Goal: Task Accomplishment & Management: Manage account settings

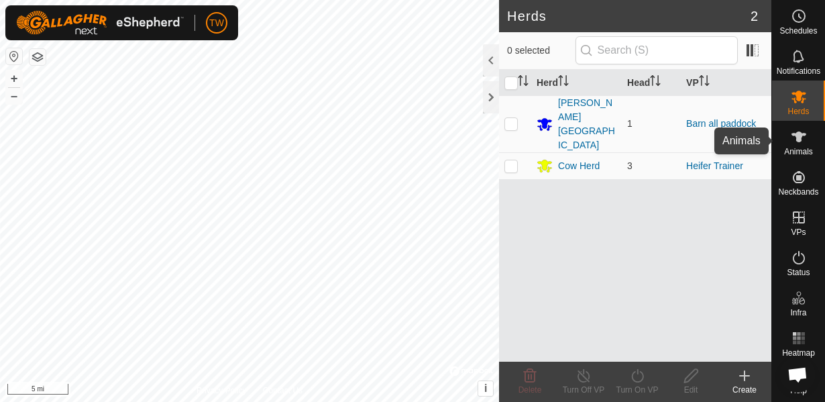
scroll to position [787, 0]
click at [799, 141] on icon at bounding box center [798, 136] width 15 height 11
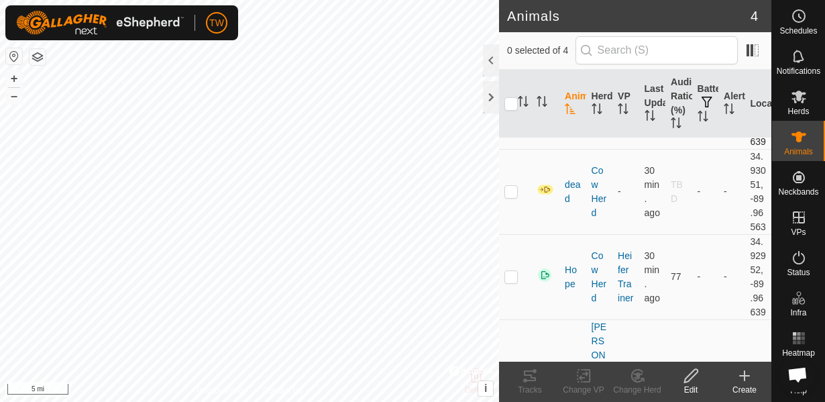
scroll to position [74, 0]
click at [510, 196] on p-checkbox at bounding box center [510, 190] width 13 height 11
checkbox input "true"
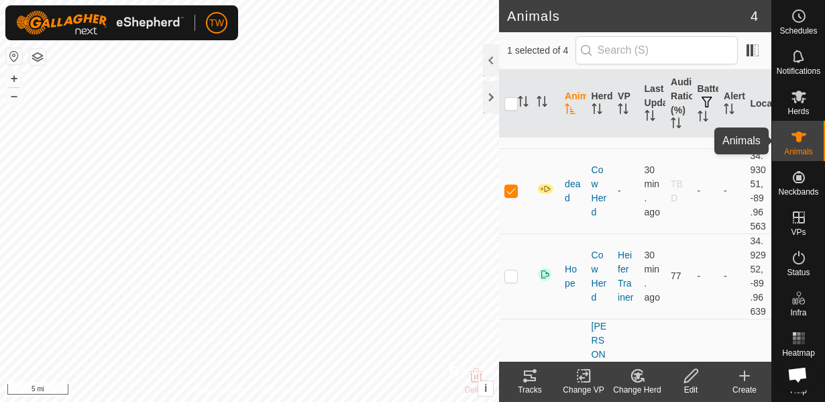
click at [805, 138] on icon at bounding box center [798, 137] width 16 height 16
click at [583, 374] on icon at bounding box center [583, 375] width 17 height 16
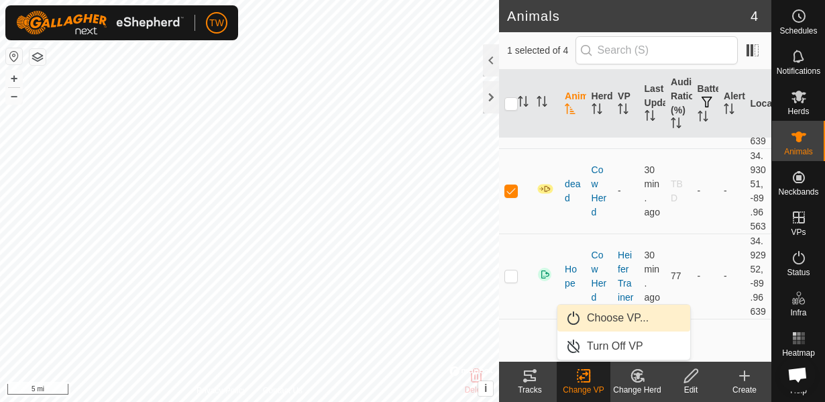
click at [597, 322] on span "Choose VP..." at bounding box center [618, 318] width 62 height 16
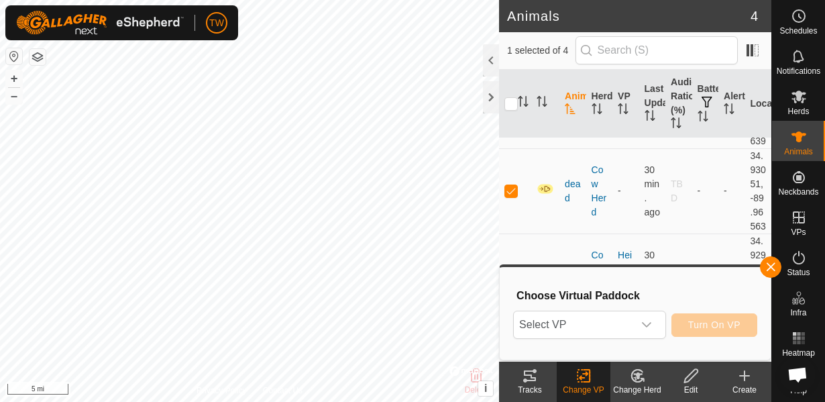
click at [597, 322] on span "Select VP" at bounding box center [573, 324] width 119 height 27
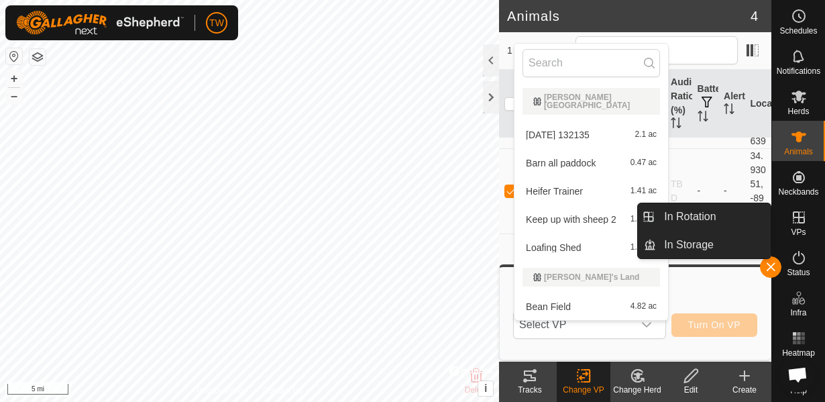
click at [806, 211] on icon at bounding box center [798, 217] width 16 height 16
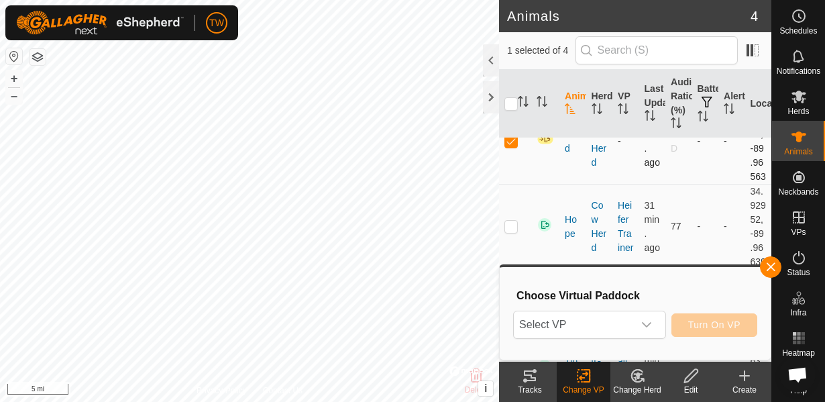
scroll to position [122, 0]
click at [646, 326] on icon "dropdown trigger" at bounding box center [646, 324] width 11 height 11
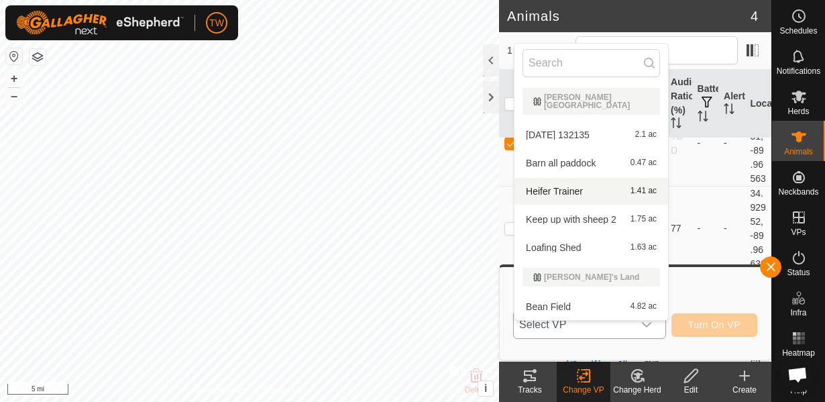
click at [564, 186] on span "Heifer Trainer" at bounding box center [554, 190] width 57 height 9
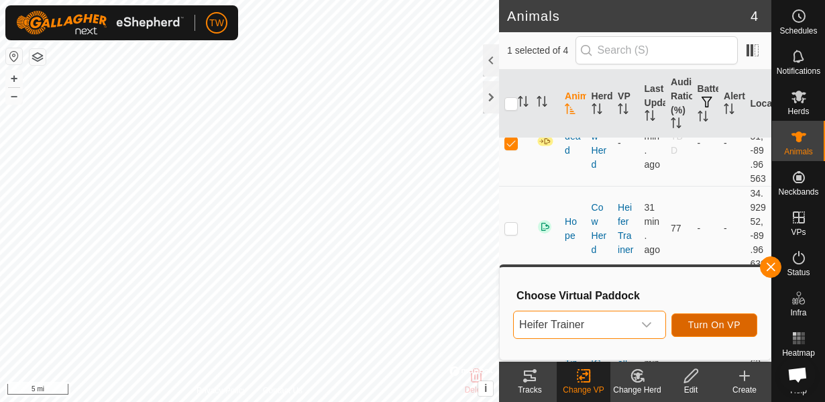
click at [728, 329] on span "Turn On VP" at bounding box center [714, 324] width 52 height 11
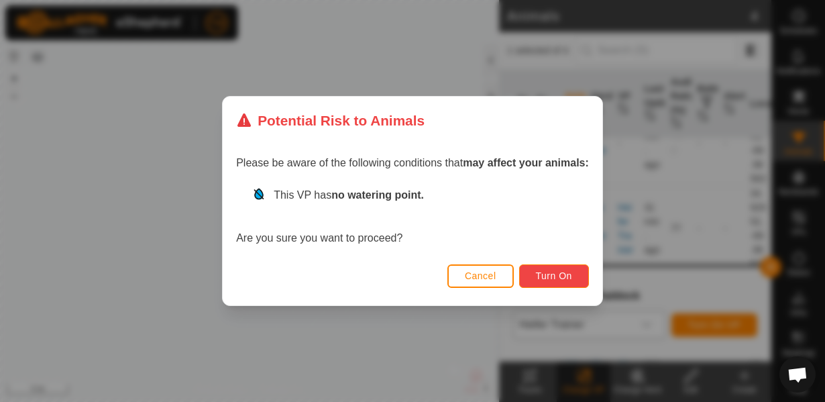
click at [546, 280] on span "Turn On" at bounding box center [554, 275] width 36 height 11
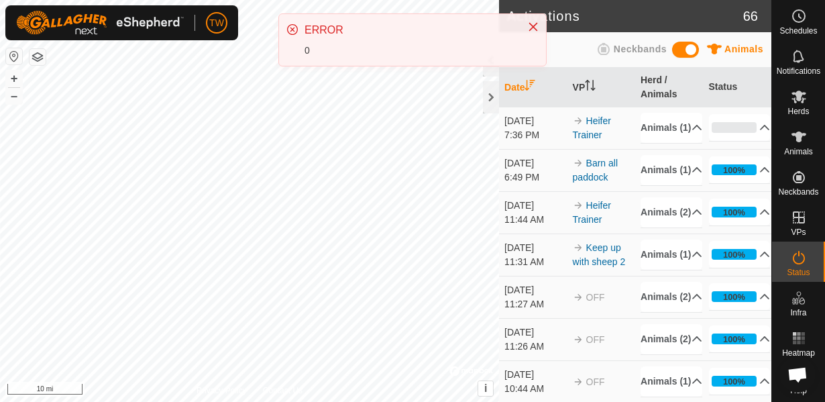
click at [461, 15] on div "ERROR 0" at bounding box center [412, 40] width 267 height 52
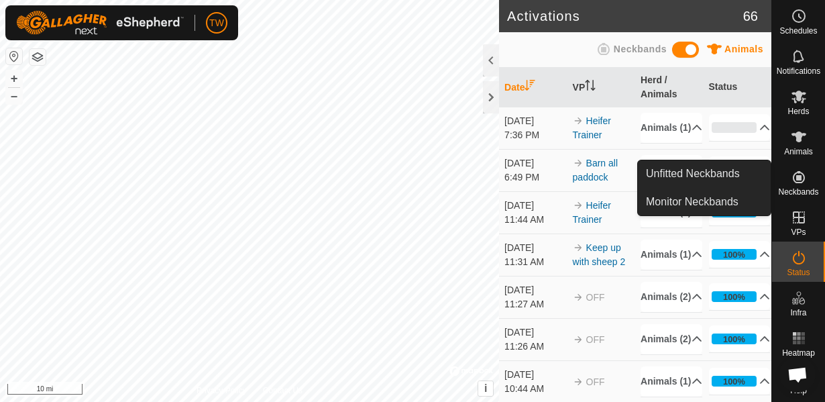
click at [800, 180] on icon at bounding box center [798, 177] width 16 height 16
click at [716, 180] on span "Unfitted Neckbands" at bounding box center [693, 174] width 94 height 16
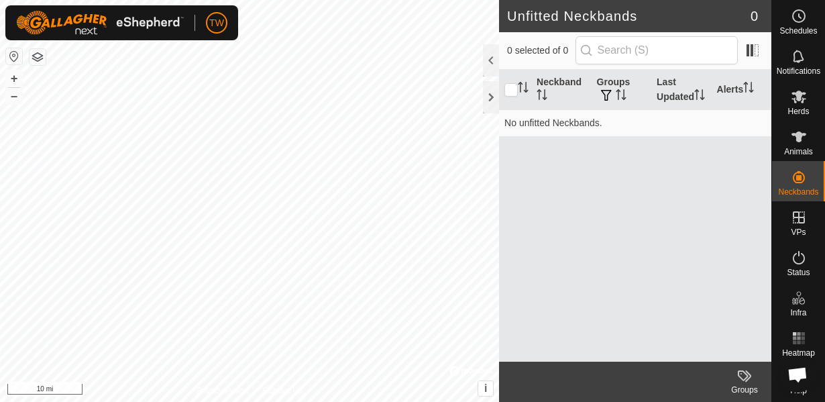
scroll to position [788, 0]
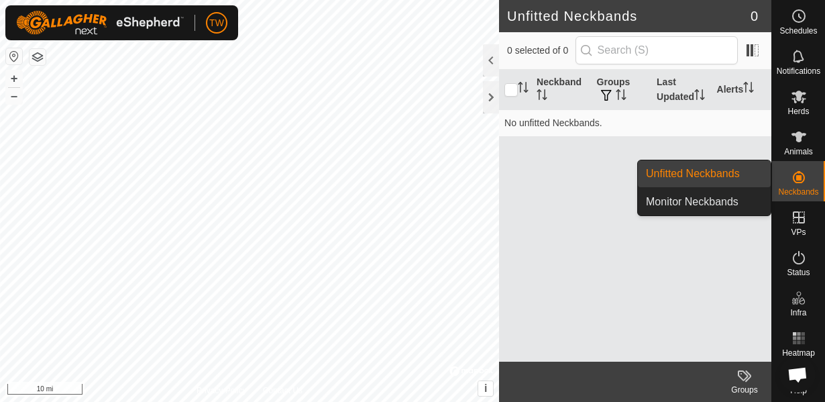
click at [802, 180] on icon at bounding box center [798, 177] width 12 height 12
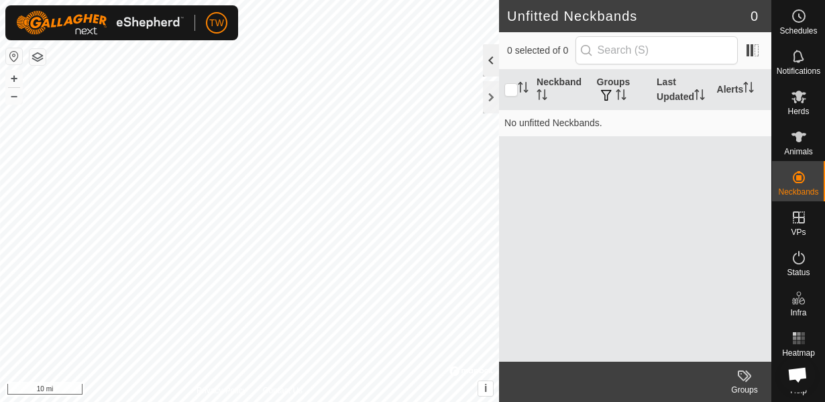
click at [492, 56] on div at bounding box center [491, 60] width 16 height 32
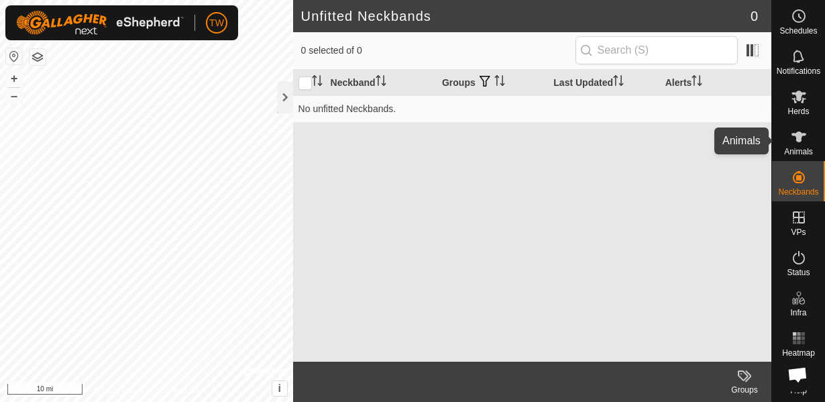
click at [800, 137] on icon at bounding box center [798, 136] width 15 height 11
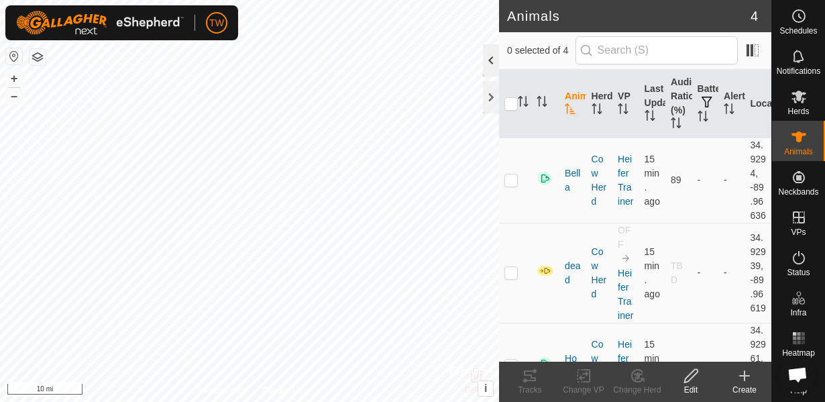
click at [490, 64] on div at bounding box center [491, 60] width 16 height 32
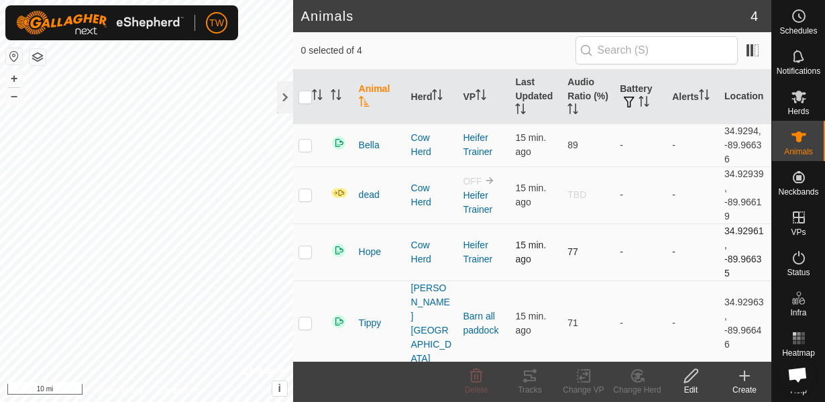
click at [307, 246] on p-checkbox at bounding box center [304, 251] width 13 height 11
click at [304, 246] on p-checkbox at bounding box center [304, 251] width 13 height 11
checkbox input "true"
click at [581, 380] on icon at bounding box center [583, 375] width 17 height 16
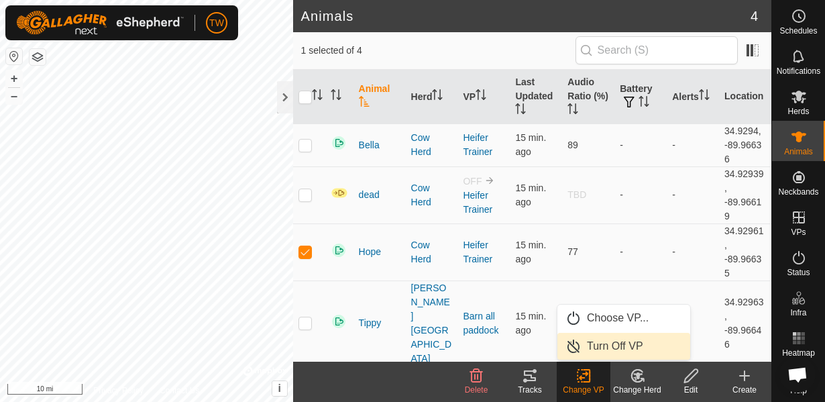
click at [587, 345] on span "Turn Off VP" at bounding box center [615, 346] width 56 height 16
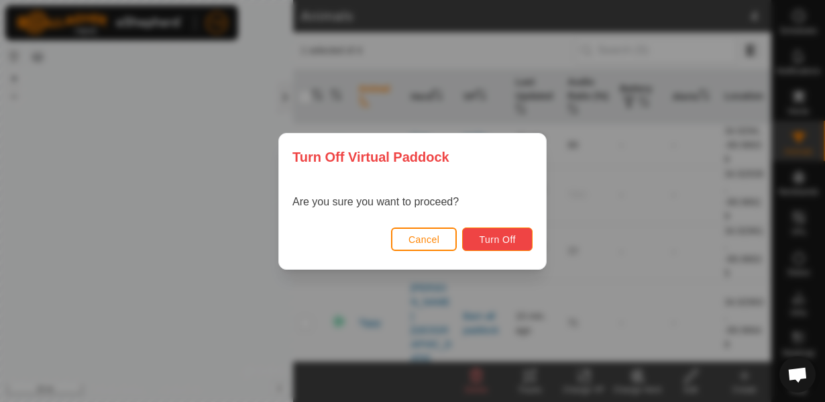
click at [490, 237] on span "Turn Off" at bounding box center [497, 239] width 37 height 11
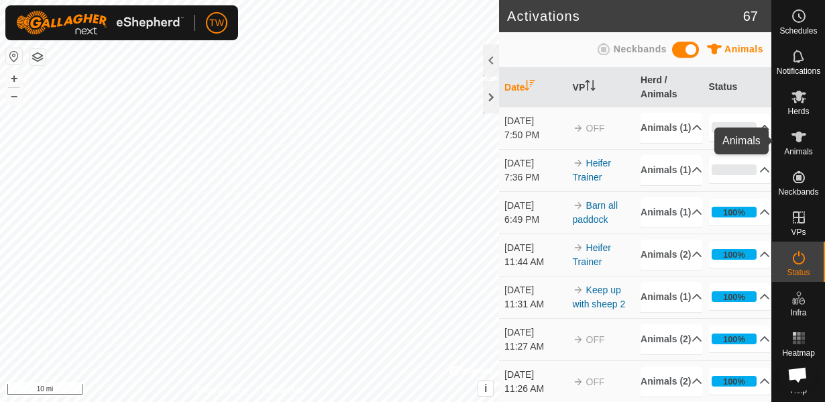
click at [798, 147] on span "Animals" at bounding box center [798, 151] width 29 height 8
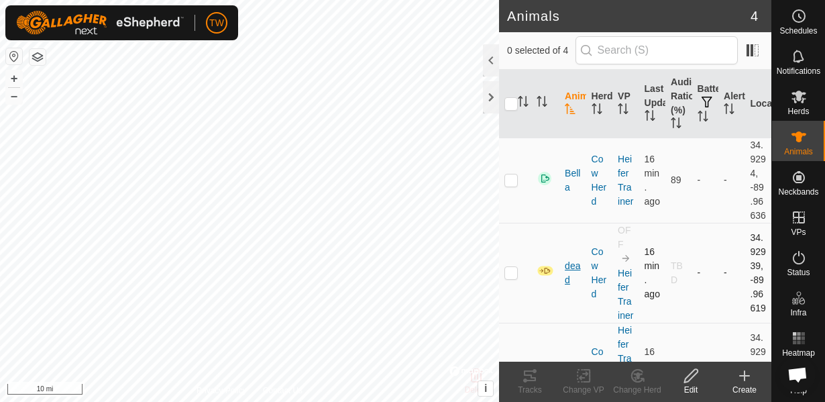
click at [566, 287] on span "dead" at bounding box center [571, 273] width 15 height 28
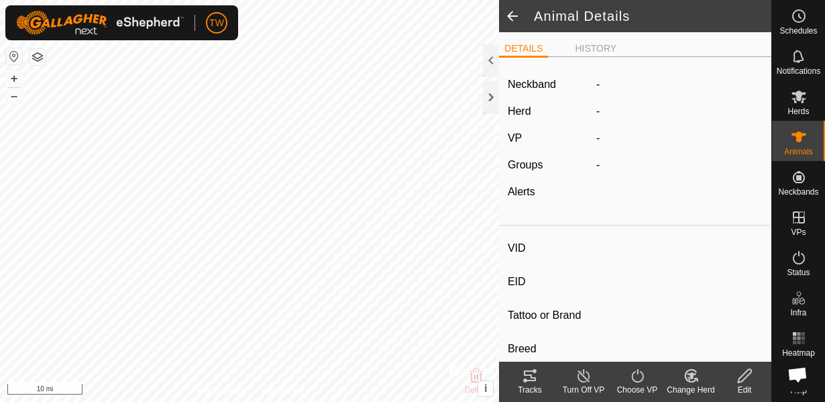
type input "dead"
type input "-"
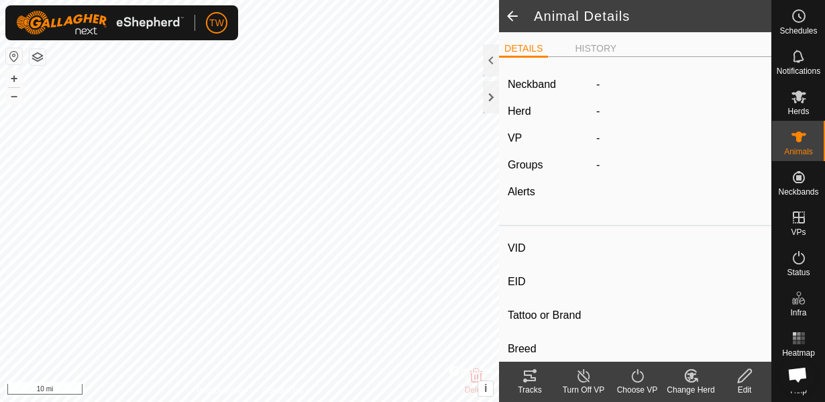
type input "0 kg"
type input "-"
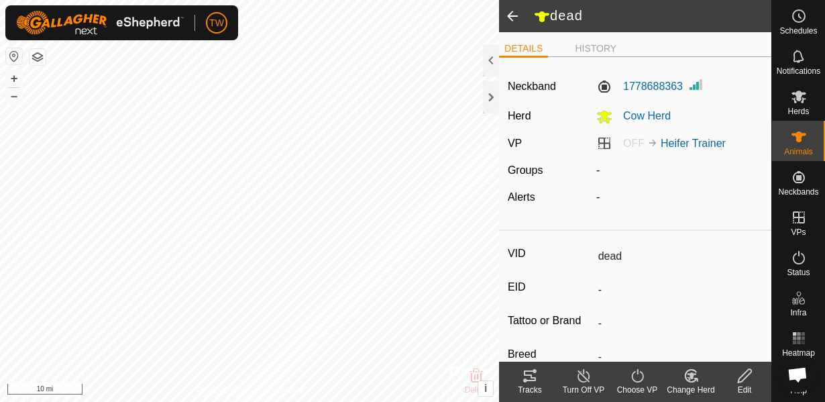
click at [635, 252] on input "dead" at bounding box center [678, 256] width 170 height 23
click at [742, 373] on icon at bounding box center [743, 375] width 13 height 13
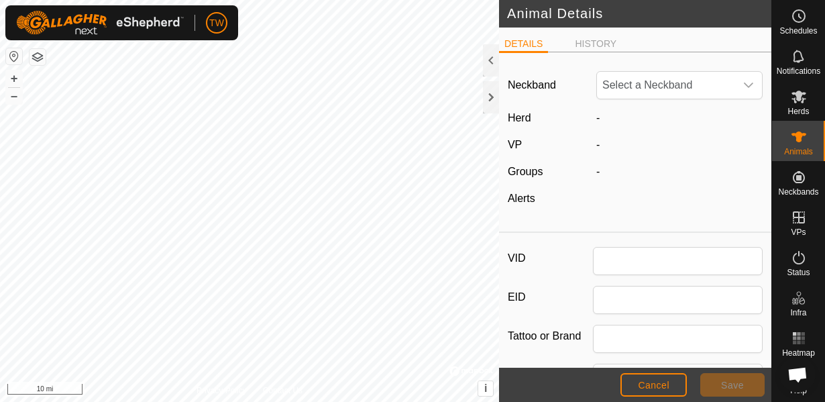
type input "dead"
type input "0"
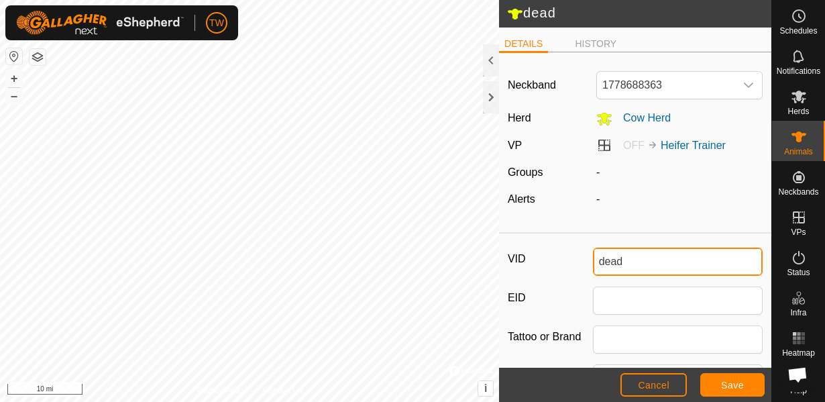
click at [625, 261] on input "dead" at bounding box center [678, 261] width 170 height 28
type input "d"
type input "f"
type input "N"
type input "n"
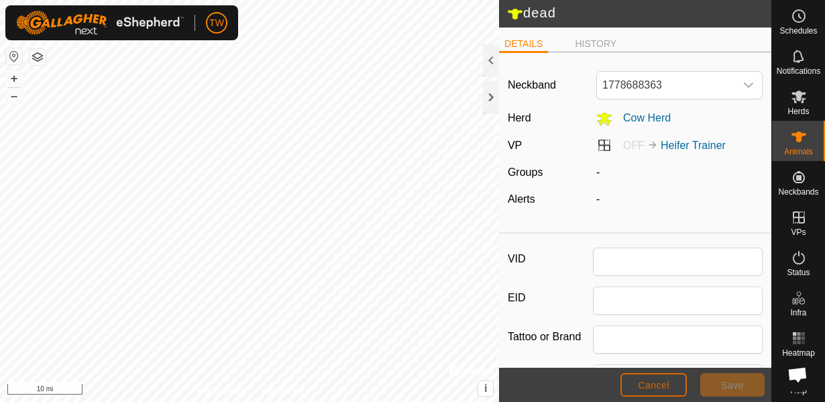
click at [649, 390] on button "Cancel" at bounding box center [653, 384] width 66 height 23
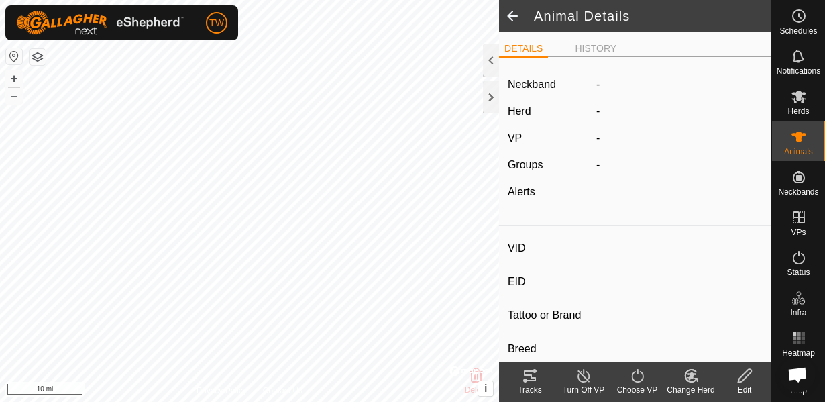
type input "dead"
type input "-"
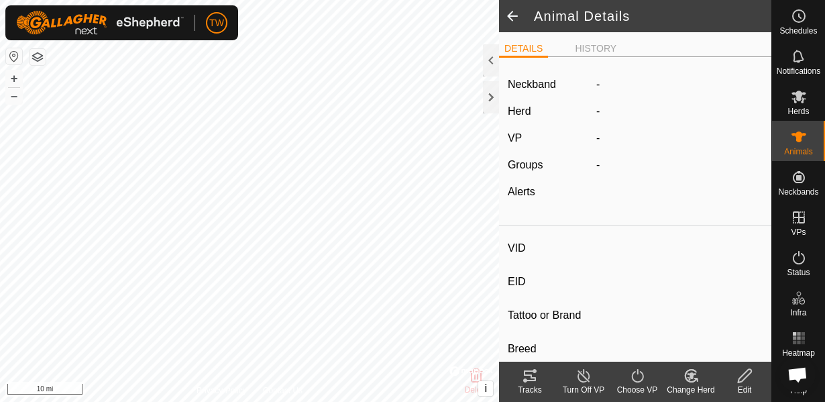
type input "0 kg"
type input "-"
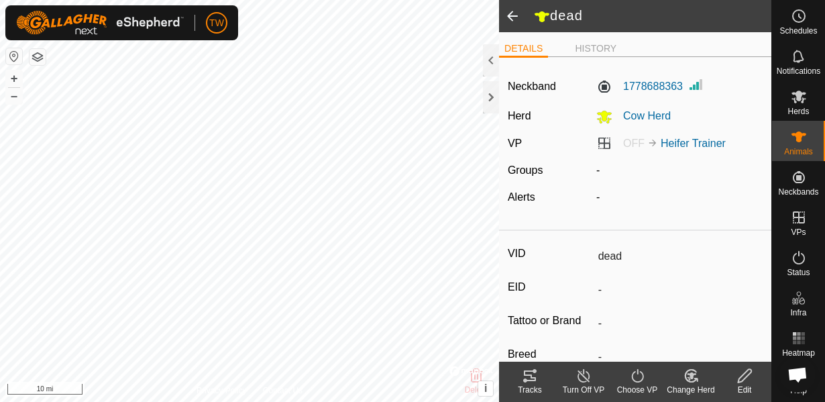
click at [740, 375] on icon at bounding box center [743, 375] width 13 height 13
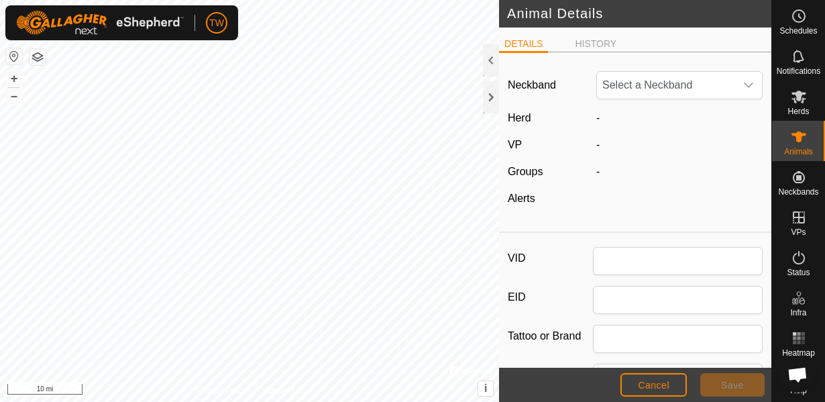
type input "dead"
type input "0"
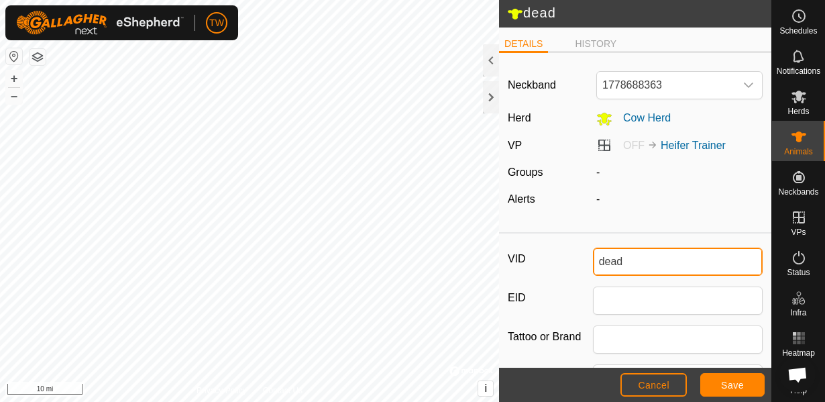
click at [599, 261] on input "dead" at bounding box center [678, 261] width 170 height 28
type input "d"
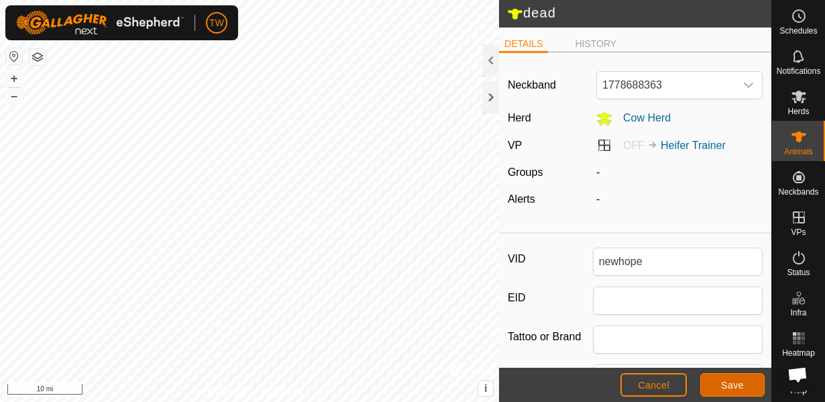
click at [747, 386] on button "Save" at bounding box center [732, 384] width 64 height 23
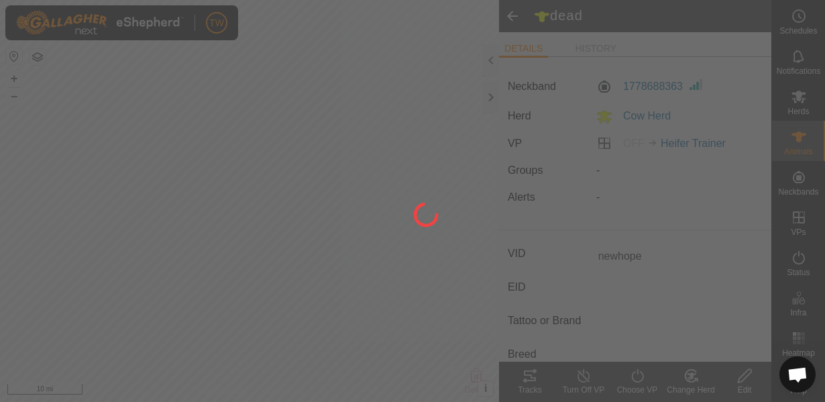
type input "dead"
type input "-"
type input "0 kg"
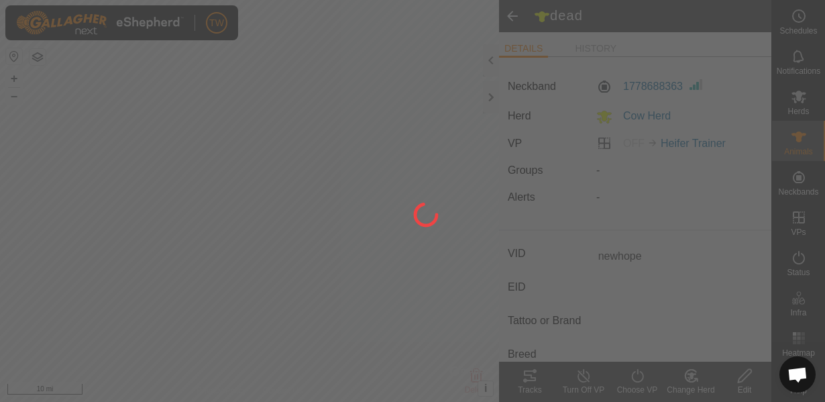
type input "-"
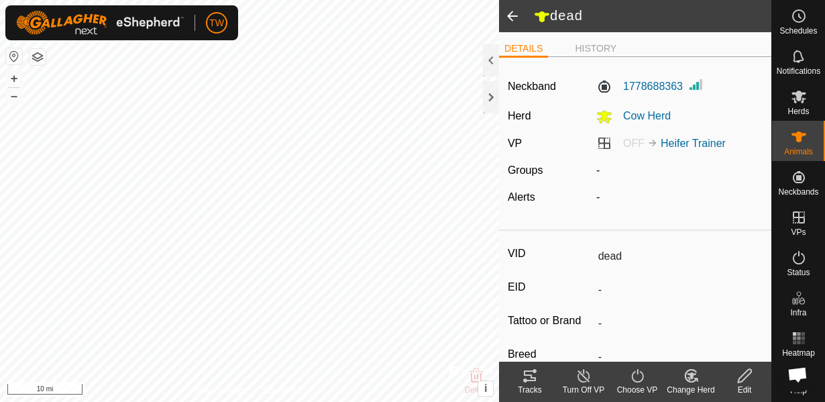
type input "newhope"
click at [803, 138] on icon at bounding box center [798, 137] width 16 height 16
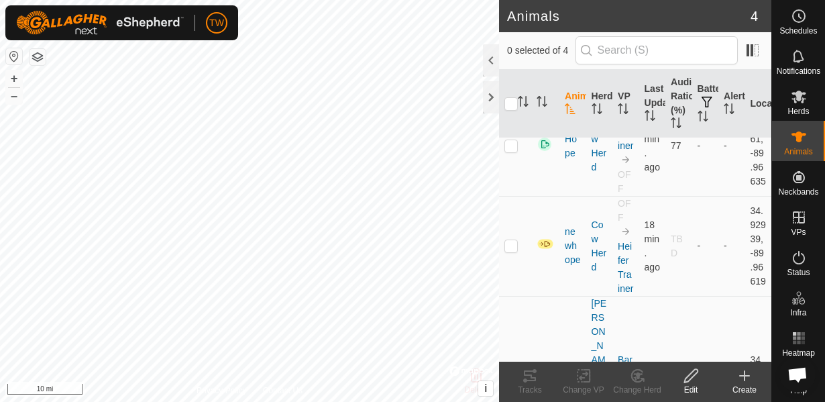
scroll to position [131, 0]
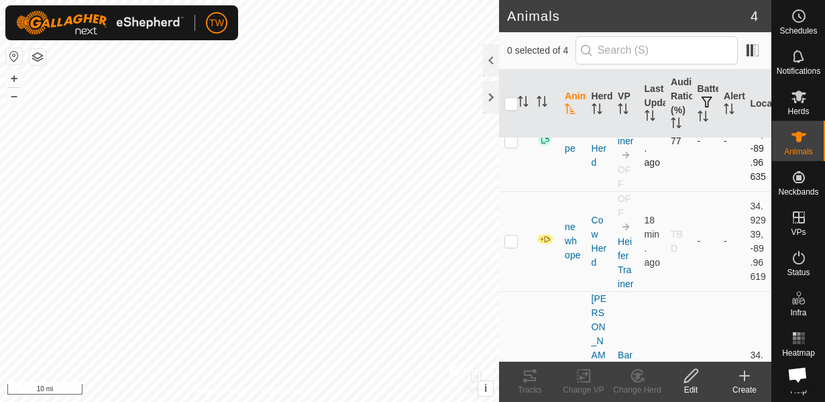
click at [510, 146] on p-checkbox at bounding box center [510, 140] width 13 height 11
click at [697, 376] on icon at bounding box center [690, 375] width 17 height 16
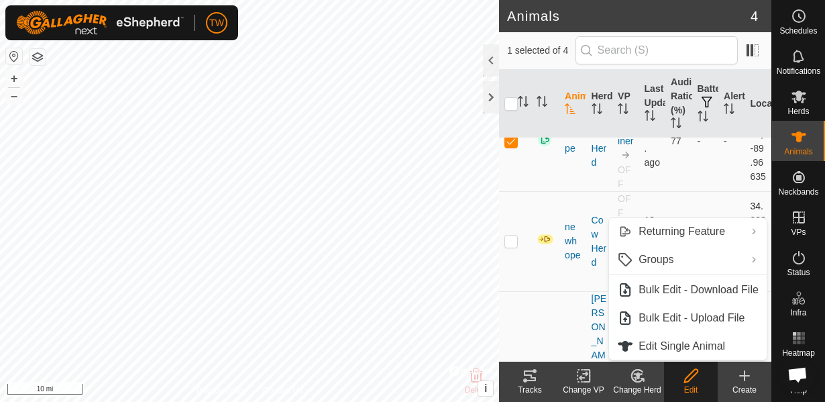
click at [570, 222] on td "newhope" at bounding box center [572, 241] width 26 height 100
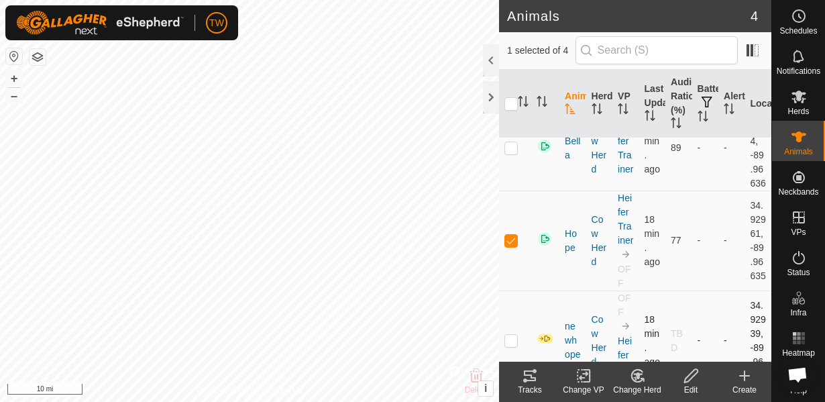
scroll to position [33, 0]
click at [512, 245] on p-checkbox at bounding box center [510, 239] width 13 height 11
checkbox input "true"
click at [688, 373] on icon at bounding box center [690, 375] width 17 height 16
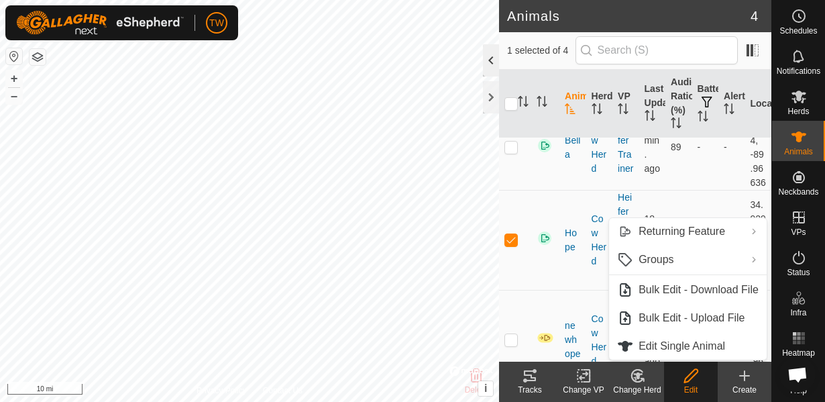
click at [489, 66] on div at bounding box center [491, 60] width 16 height 32
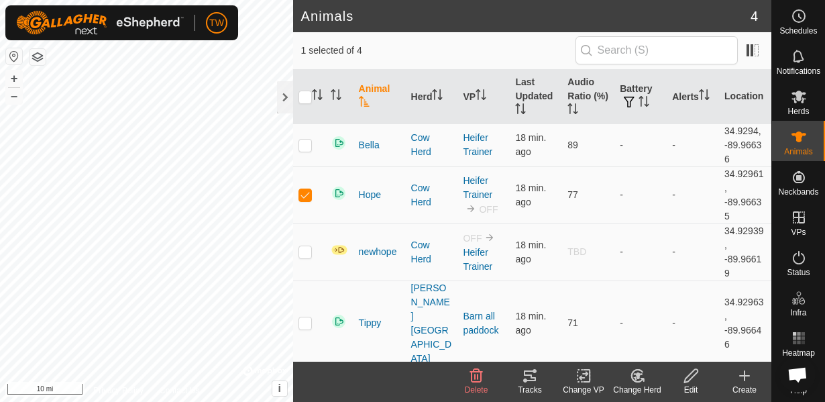
click at [690, 377] on icon at bounding box center [690, 375] width 17 height 16
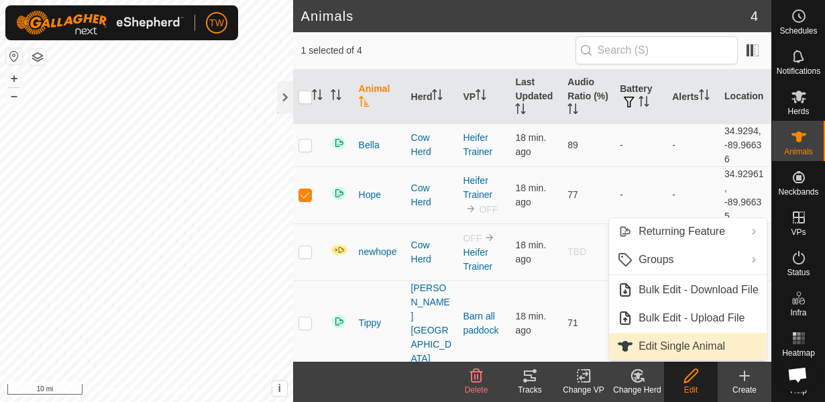
click at [654, 343] on span "Edit Single Animal" at bounding box center [681, 346] width 86 height 16
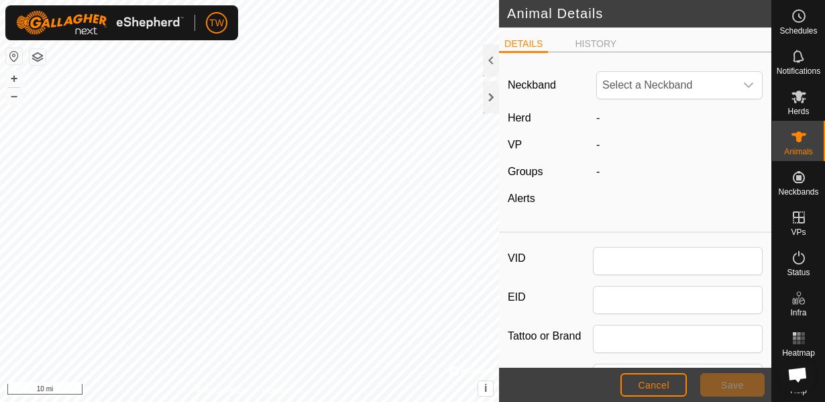
type input "Hope"
type input "baldie"
type input "0"
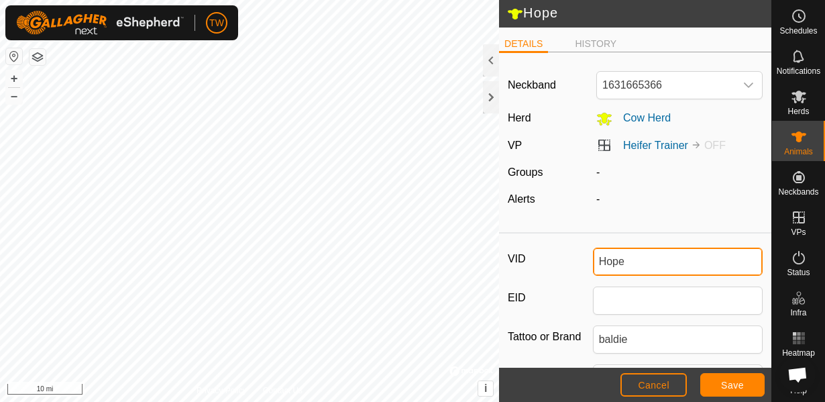
click at [628, 264] on input "Hope" at bounding box center [678, 261] width 170 height 28
type input "H"
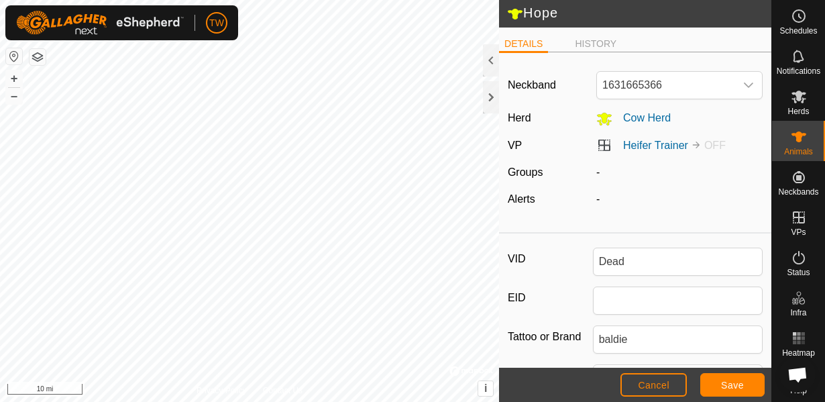
click at [614, 213] on div "Neckband 1631665366 Herd Cow Herd VP Heifer Trainer OFF Groups - Alerts -" at bounding box center [635, 145] width 272 height 164
click at [727, 381] on span "Save" at bounding box center [732, 384] width 23 height 11
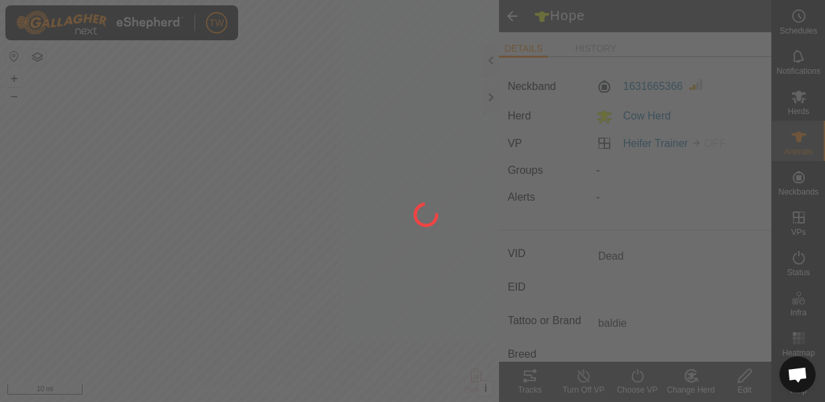
type input "Hope"
type input "-"
type input "0 kg"
type input "-"
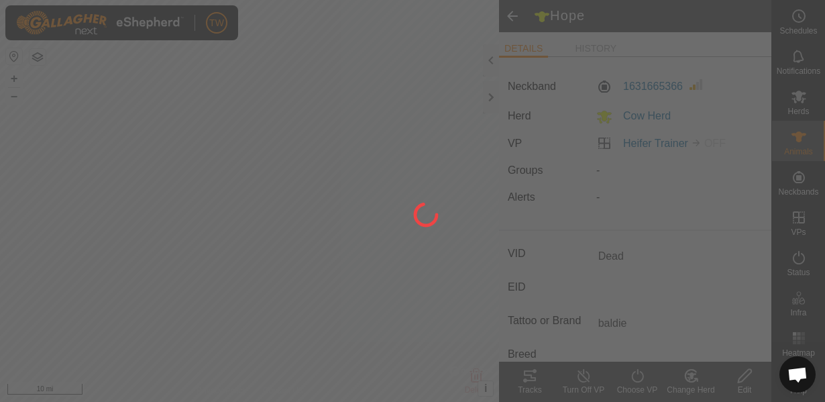
type input "-"
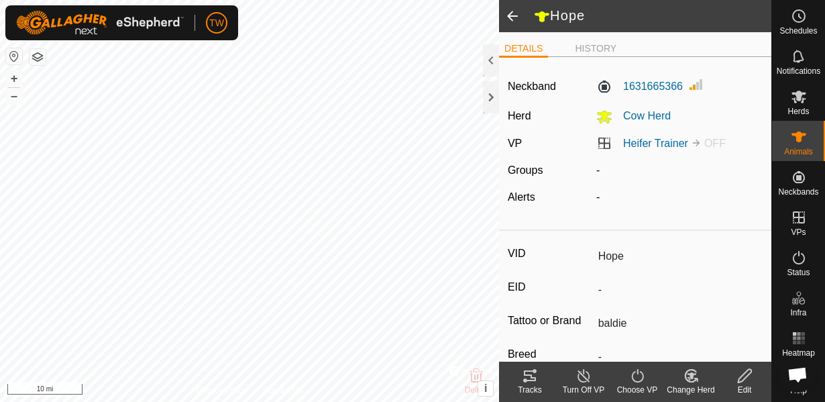
type input "Dead"
click at [739, 380] on icon at bounding box center [744, 375] width 17 height 16
type input "0"
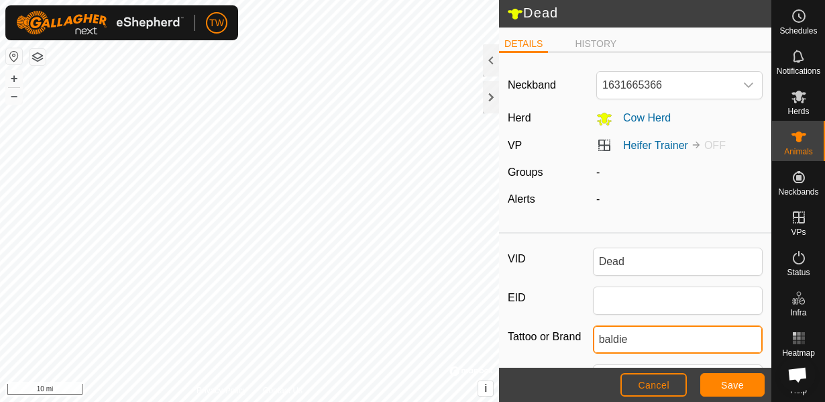
click at [634, 339] on input "baldie" at bounding box center [678, 339] width 170 height 28
type input "b"
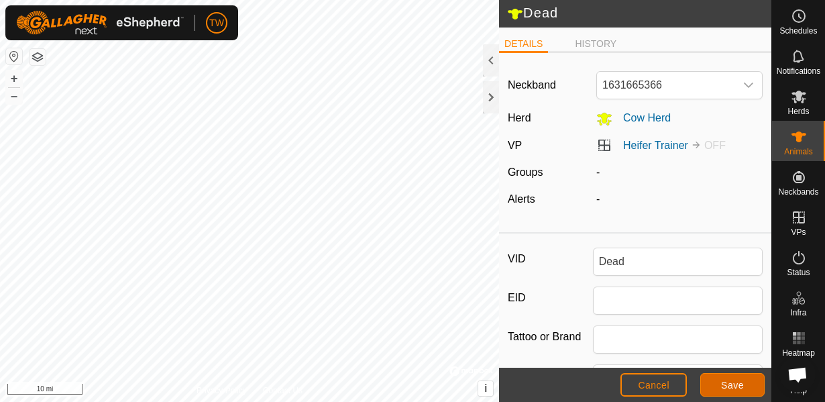
click at [725, 387] on span "Save" at bounding box center [732, 384] width 23 height 11
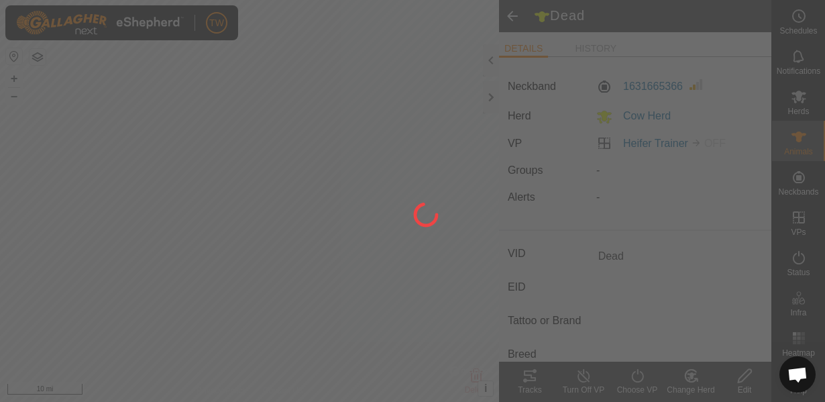
type input "Hope"
type input "-"
type input "baldie"
type input "-"
type input "0 kg"
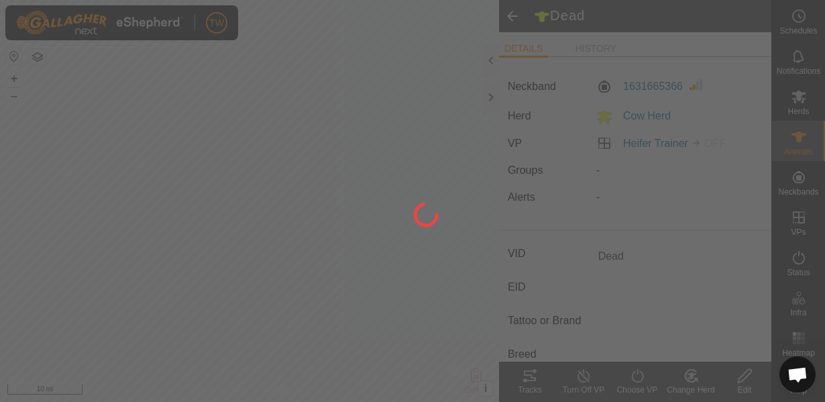
type input "-"
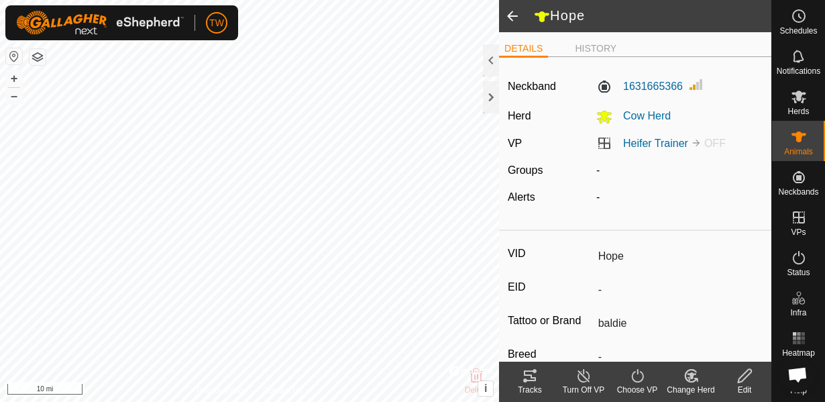
type input "Dead"
type input "-"
click at [516, 15] on span at bounding box center [512, 16] width 27 height 32
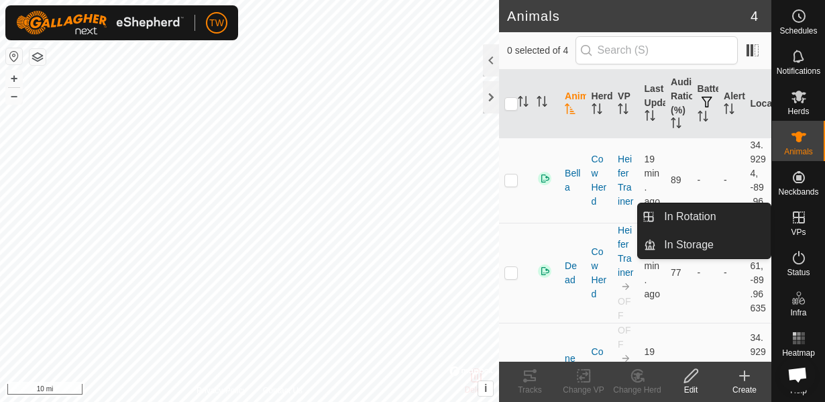
click at [798, 224] on icon at bounding box center [798, 217] width 16 height 16
click at [705, 211] on span "In Rotation" at bounding box center [690, 216] width 52 height 16
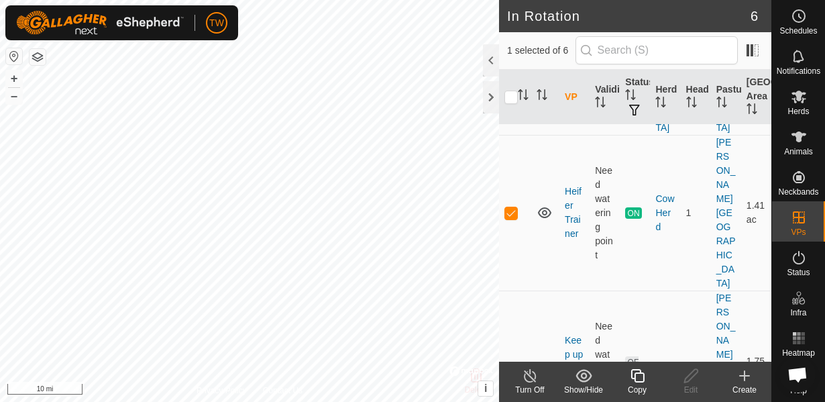
scroll to position [788, 0]
